Goal: Information Seeking & Learning: Check status

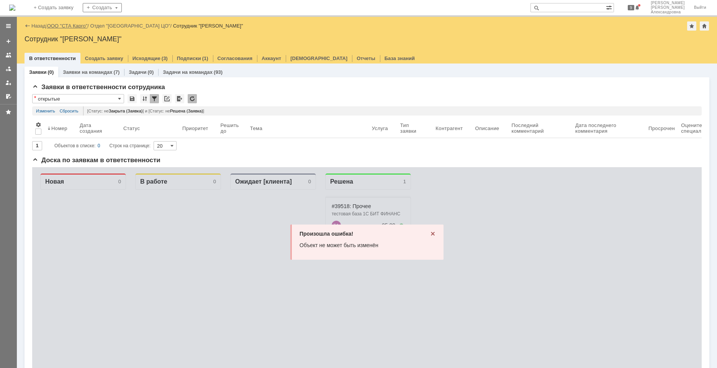
click at [80, 24] on link "ООО "СТА Карго"" at bounding box center [67, 26] width 41 height 6
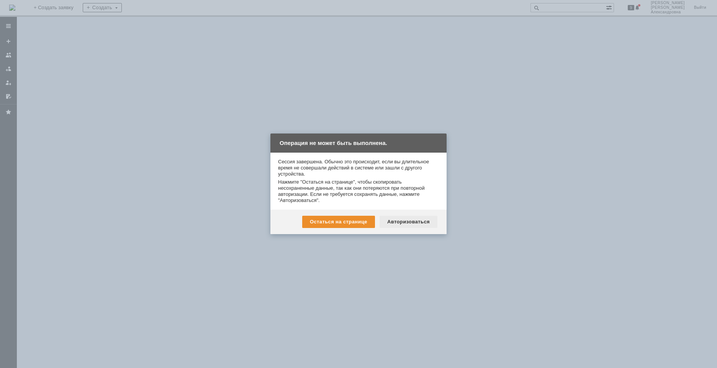
click at [398, 216] on div "Авторизоваться" at bounding box center [408, 222] width 58 height 12
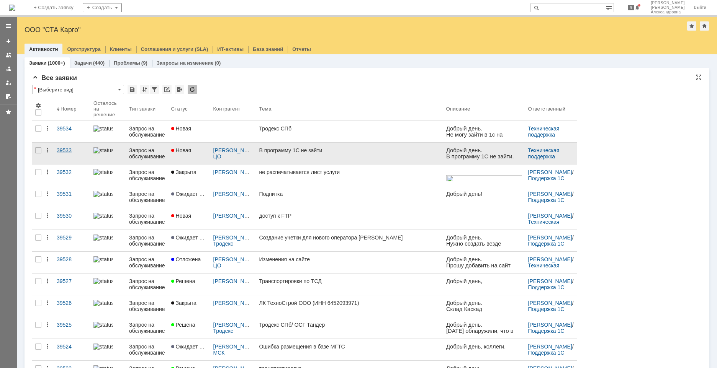
click at [77, 154] on link "39533" at bounding box center [72, 153] width 37 height 21
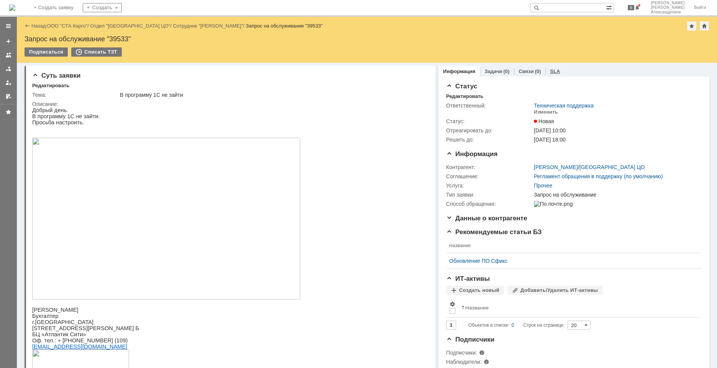
click at [550, 72] on link "SLA" at bounding box center [555, 72] width 10 height 6
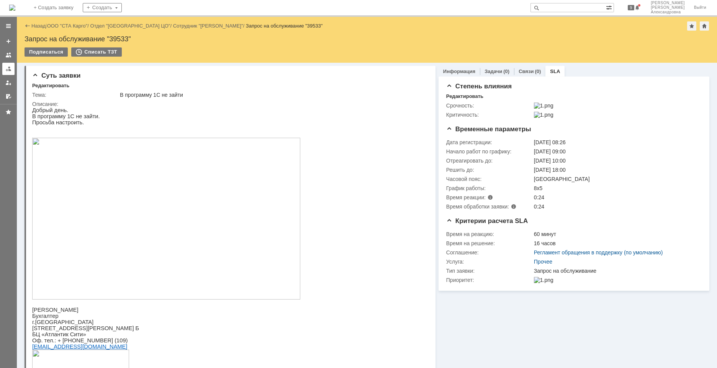
click at [13, 70] on link at bounding box center [8, 69] width 12 height 12
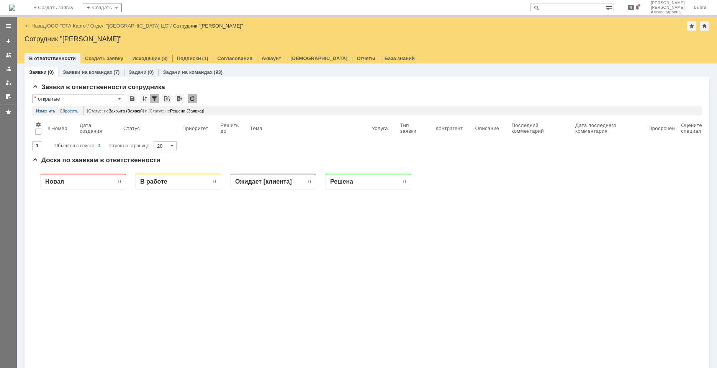
click at [62, 26] on link "ООО "СТА Карго"" at bounding box center [67, 26] width 41 height 6
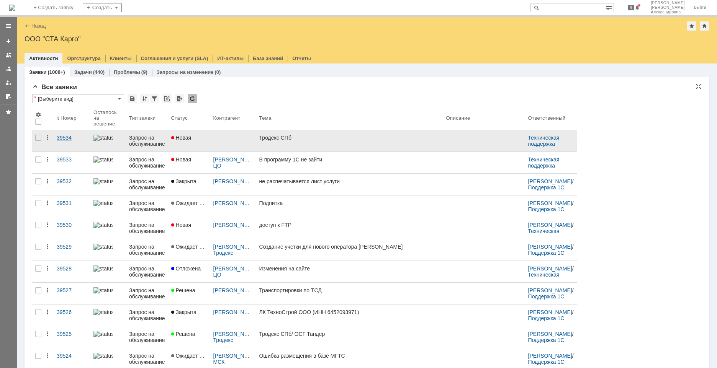
click at [73, 143] on link "39534" at bounding box center [72, 140] width 37 height 21
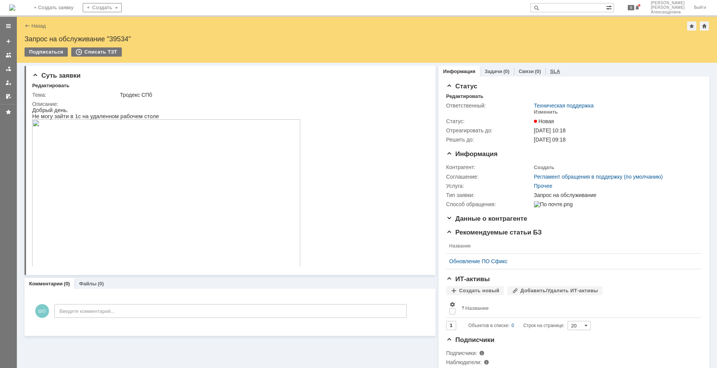
click at [552, 68] on div "SLA" at bounding box center [554, 71] width 19 height 11
click at [9, 70] on div at bounding box center [8, 69] width 6 height 6
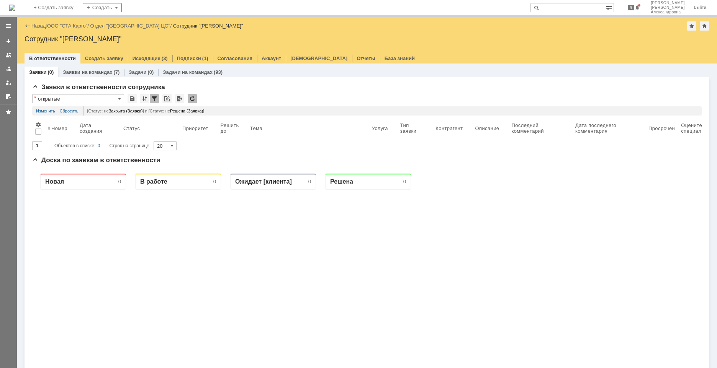
click at [70, 26] on link "ООО "СТА Карго"" at bounding box center [67, 26] width 41 height 6
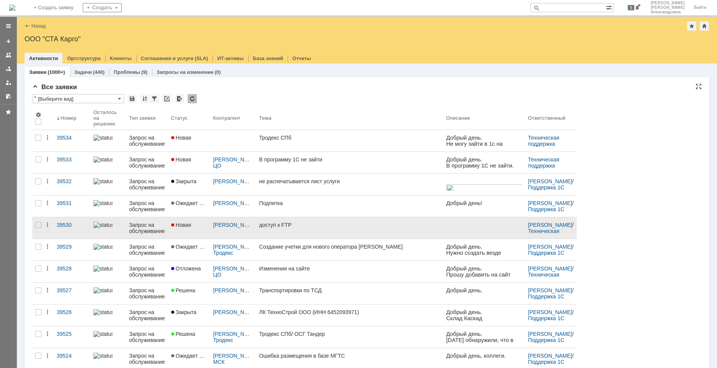
click at [291, 231] on link "доступ к FTP" at bounding box center [349, 227] width 187 height 21
